Goal: Download file/media

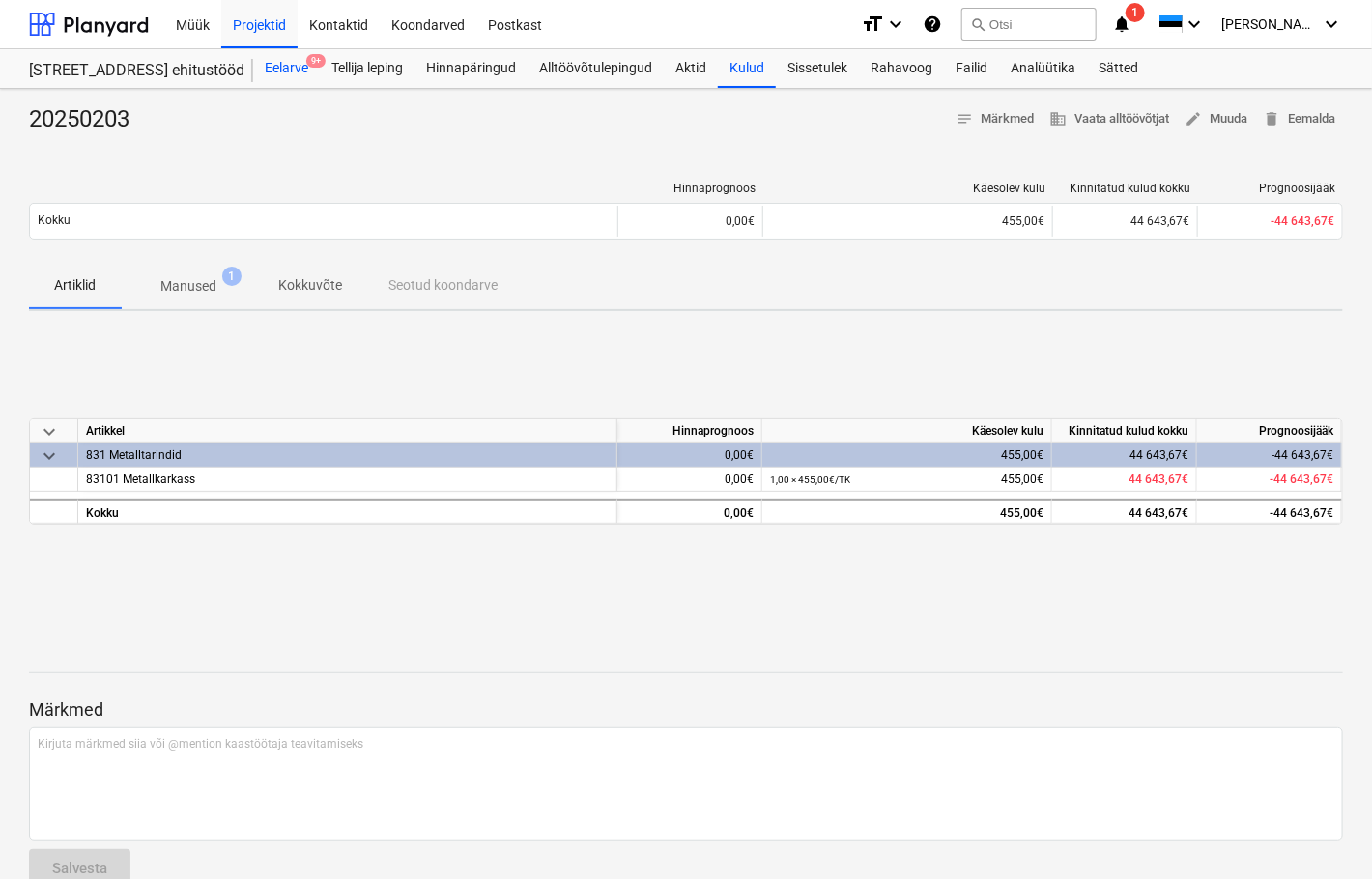
click at [282, 60] on div "Eelarve 9+" at bounding box center [287, 68] width 67 height 38
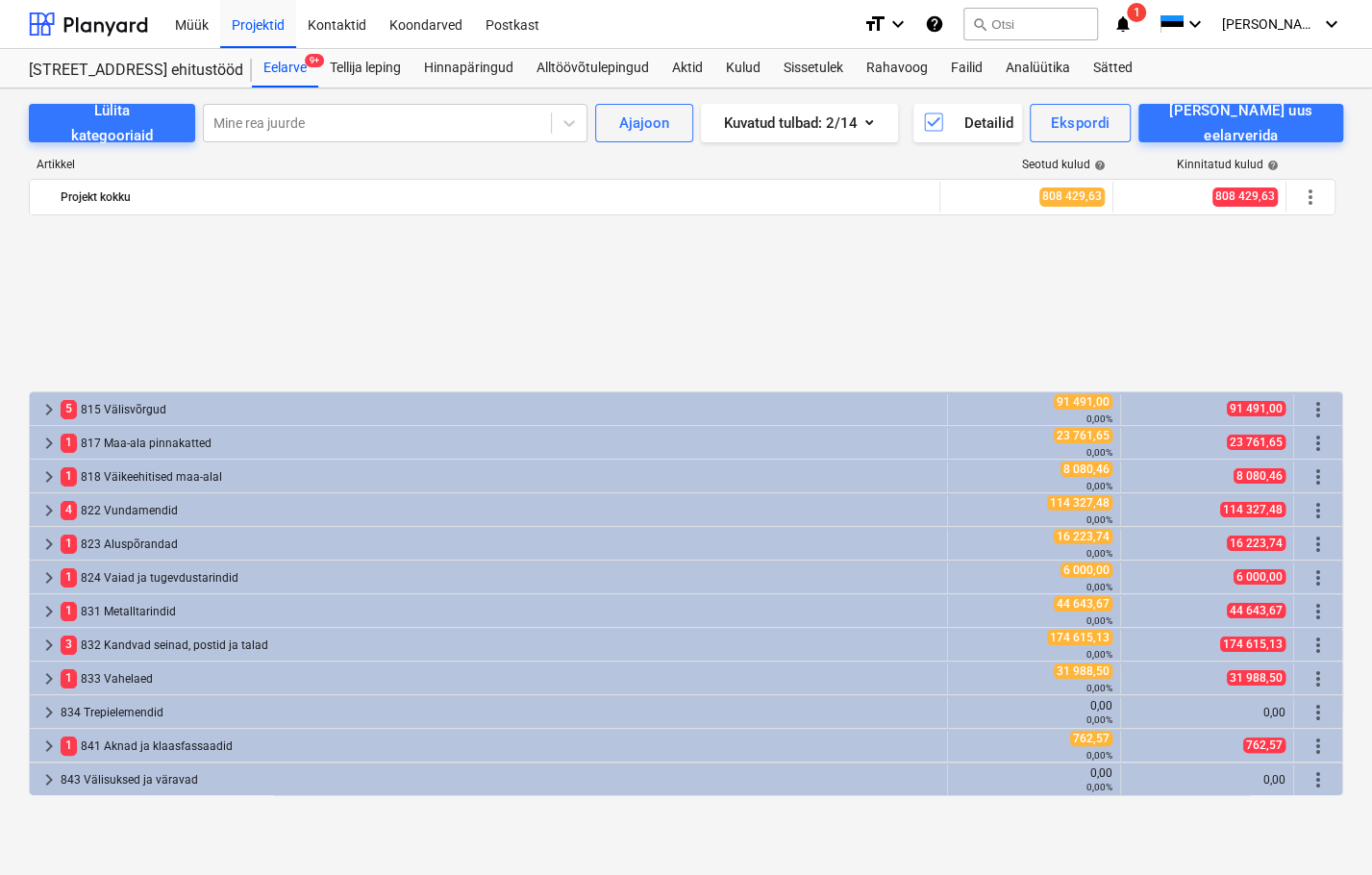
scroll to position [854, 0]
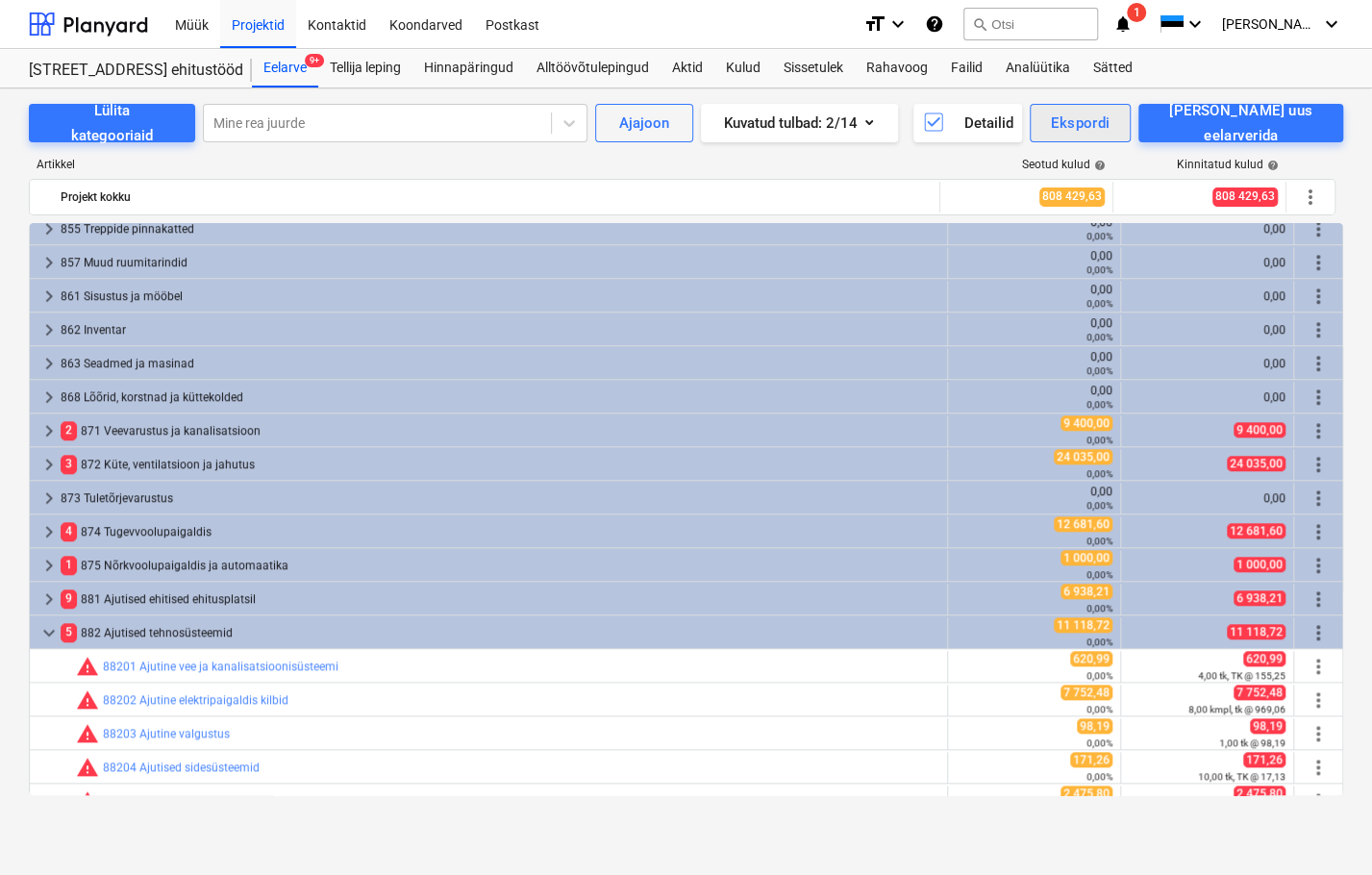
click at [1110, 125] on div "Ekspordi" at bounding box center [1081, 123] width 58 height 25
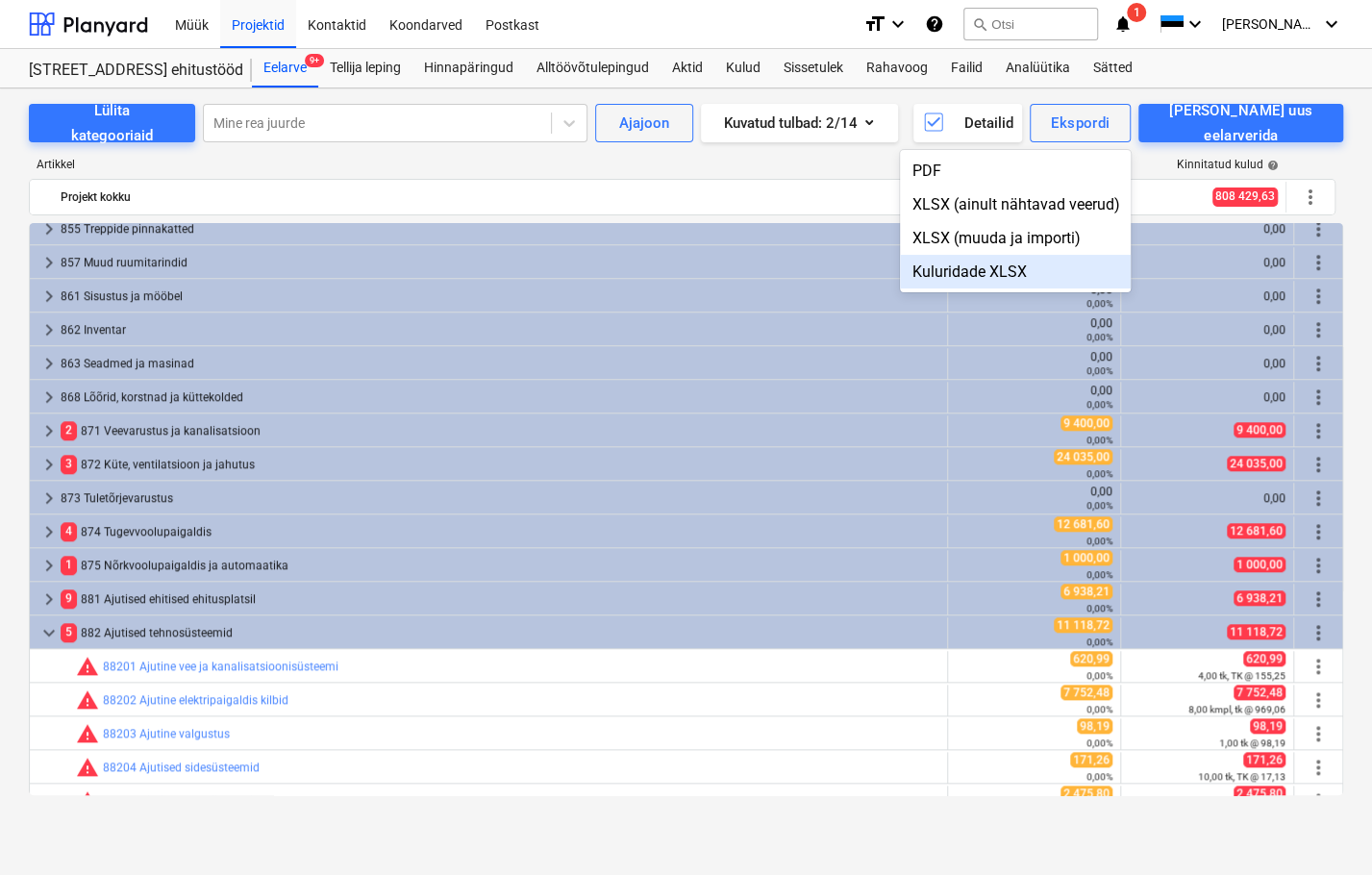
click at [969, 272] on div "Kuluridade XLSX" at bounding box center [1015, 272] width 231 height 34
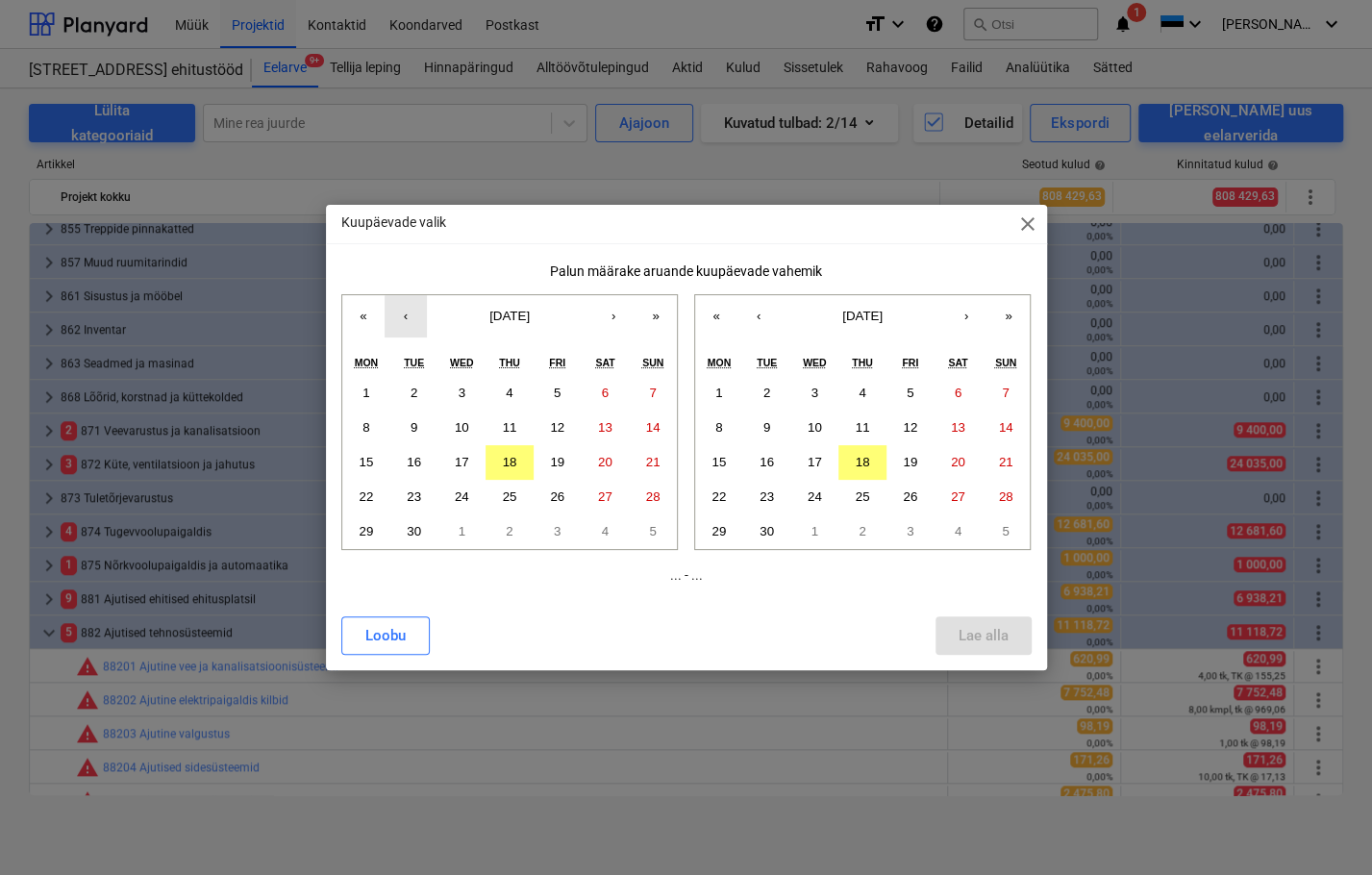
click at [400, 314] on button "‹" at bounding box center [405, 316] width 42 height 42
click at [553, 391] on abbr "1" at bounding box center [556, 393] width 7 height 15
click at [654, 537] on abbr "31" at bounding box center [653, 531] width 15 height 15
drag, startPoint x: 558, startPoint y: 394, endPoint x: 568, endPoint y: 397, distance: 10.4
click at [561, 395] on button "1" at bounding box center [557, 394] width 48 height 35
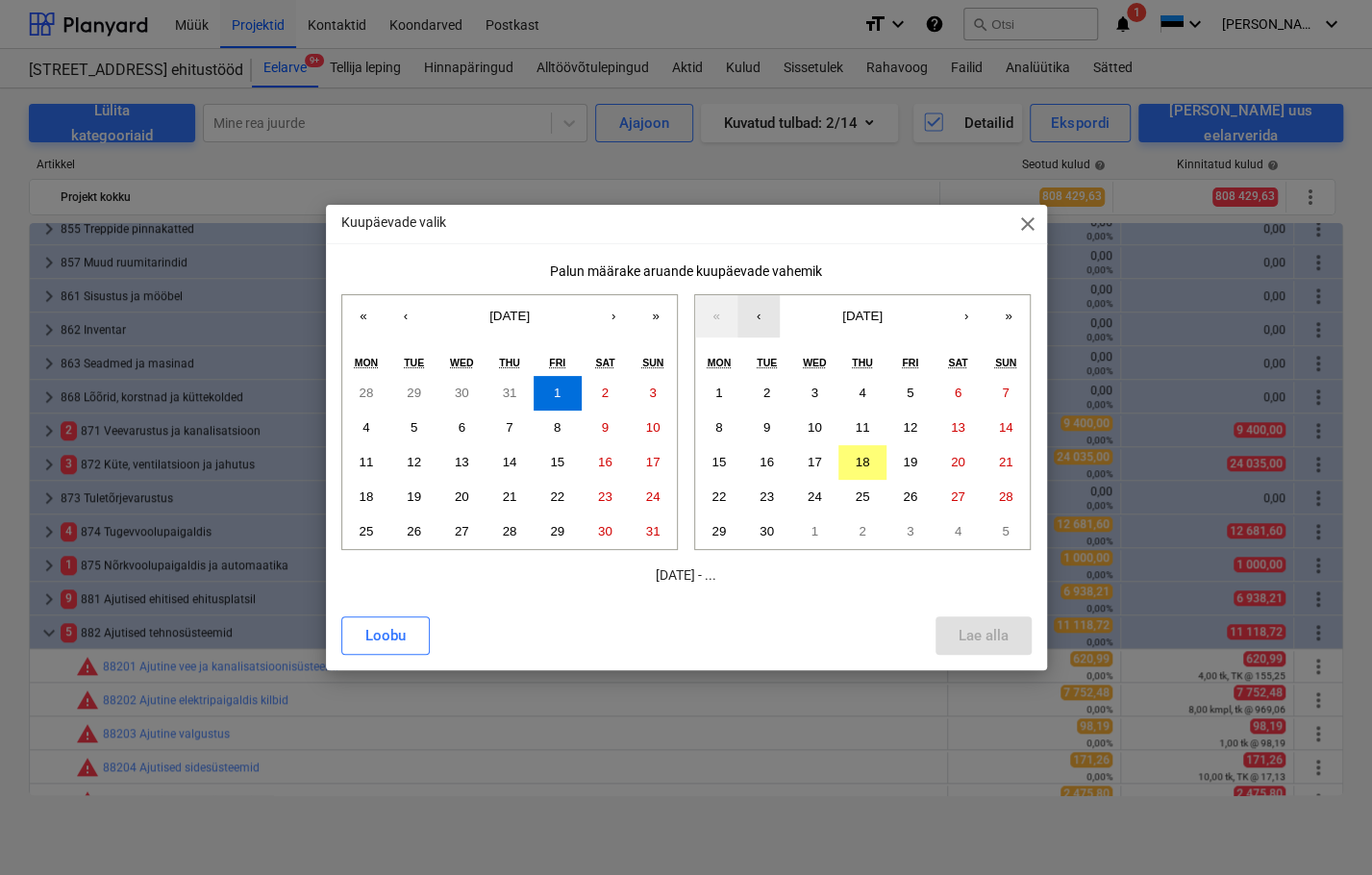
drag, startPoint x: 768, startPoint y: 312, endPoint x: 772, endPoint y: 325, distance: 13.6
click at [767, 312] on button "‹" at bounding box center [758, 316] width 42 height 42
click at [1007, 530] on abbr "31" at bounding box center [1006, 531] width 15 height 15
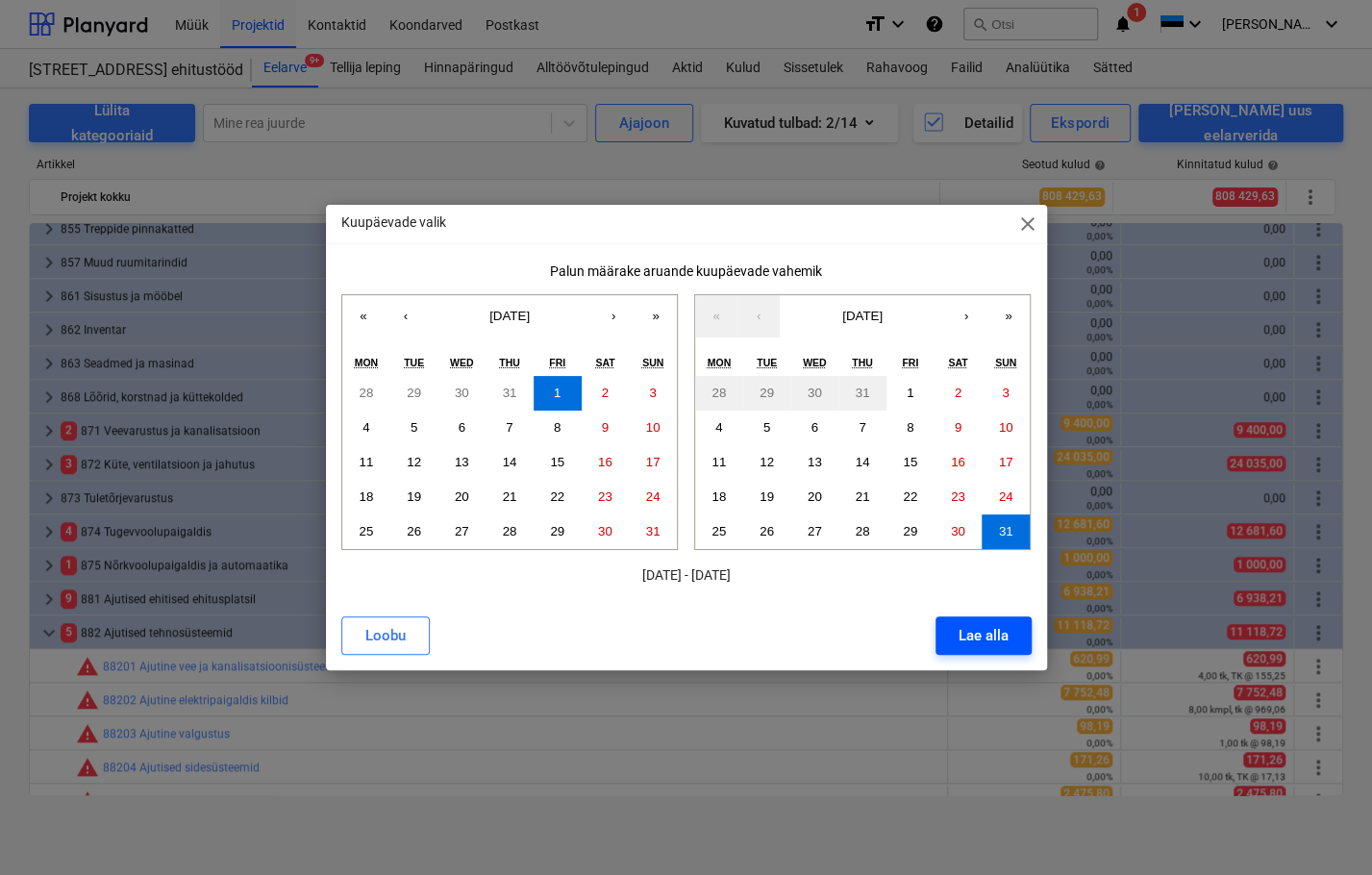
click at [968, 641] on div "Lae alla" at bounding box center [983, 635] width 50 height 25
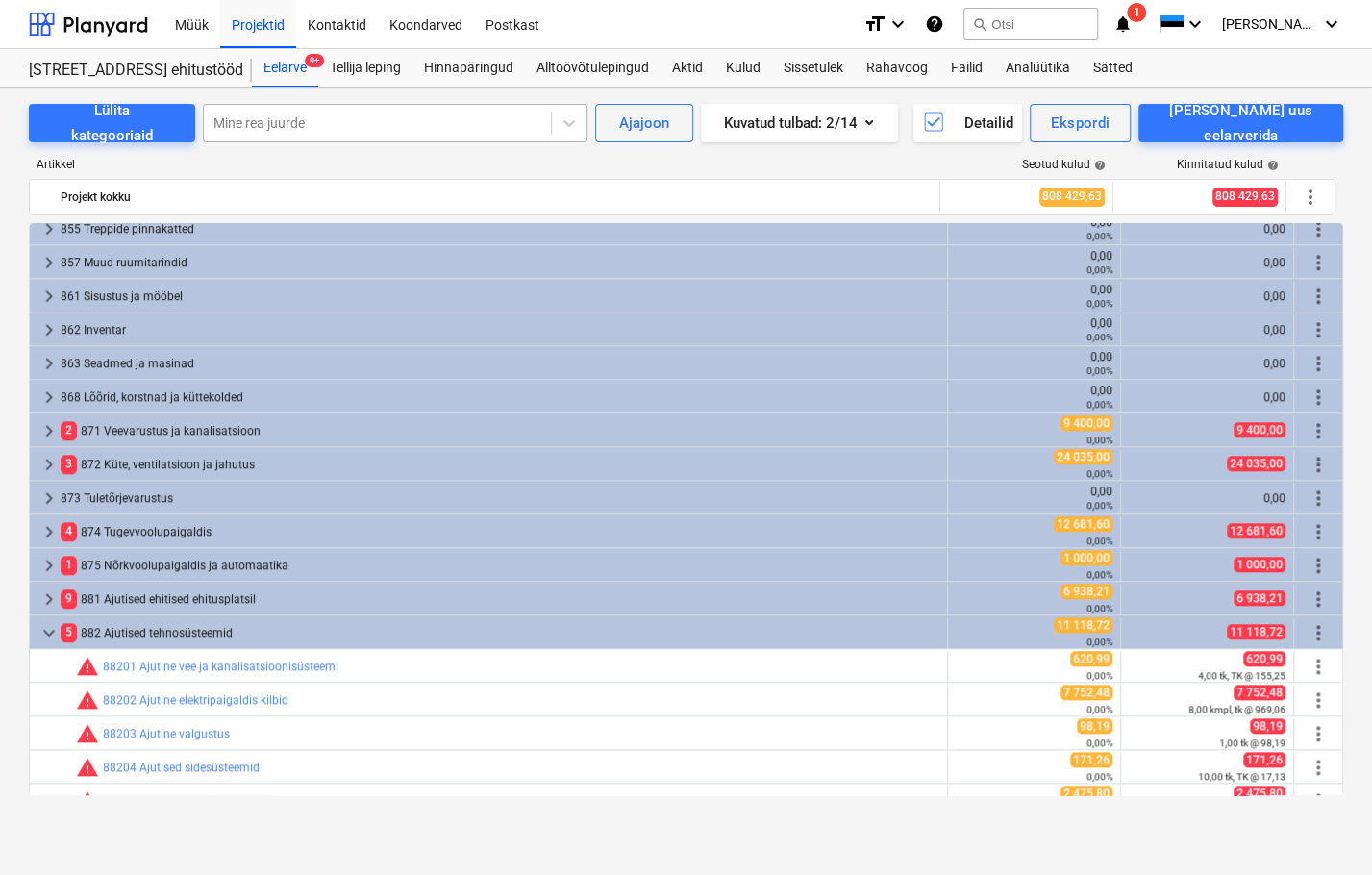
drag, startPoint x: 245, startPoint y: 166, endPoint x: 460, endPoint y: 106, distance: 223.2
click at [245, 166] on div "Artikkel" at bounding box center [485, 165] width 913 height 14
